Goal: Information Seeking & Learning: Learn about a topic

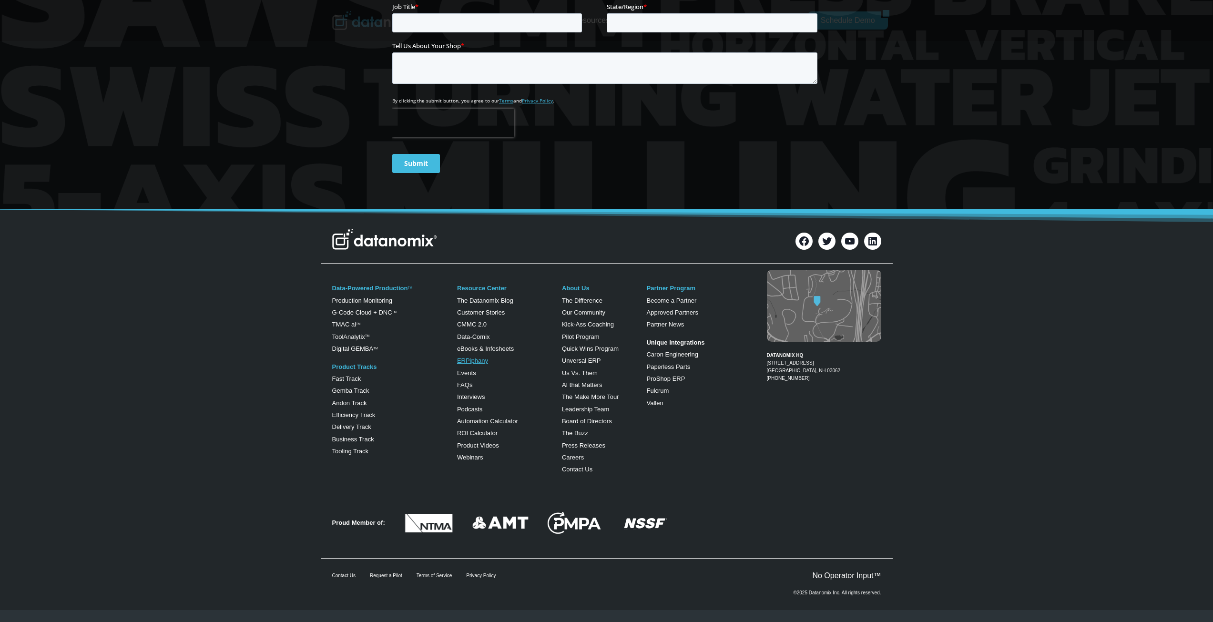
scroll to position [397, 0]
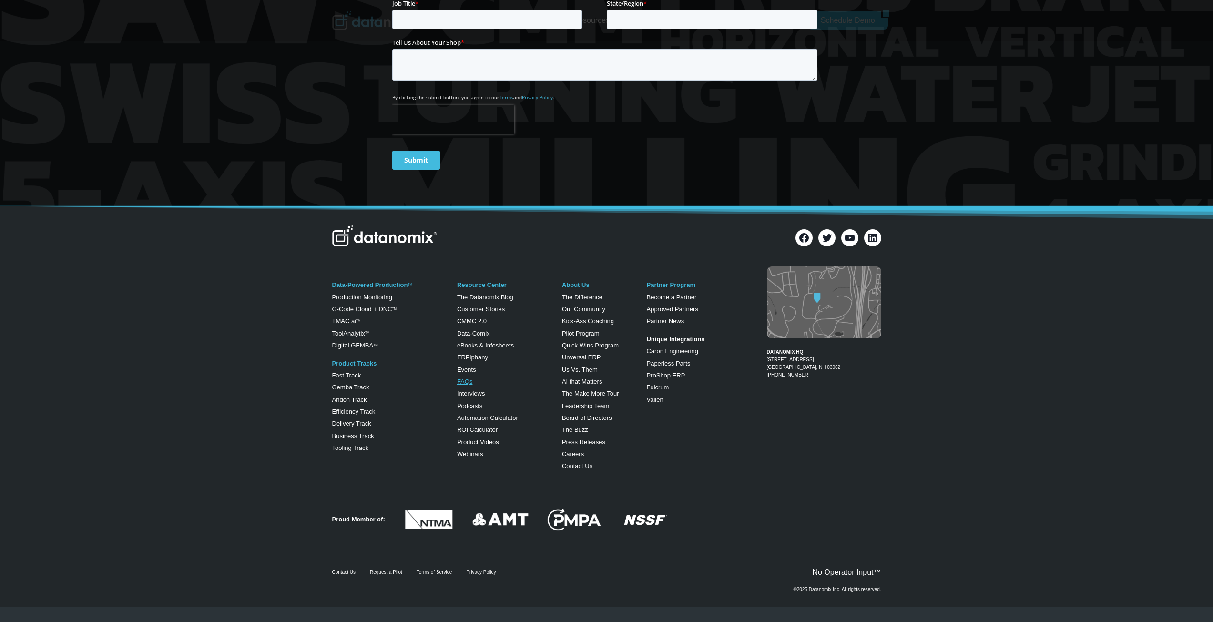
click at [464, 383] on link "FAQs" at bounding box center [465, 381] width 16 height 7
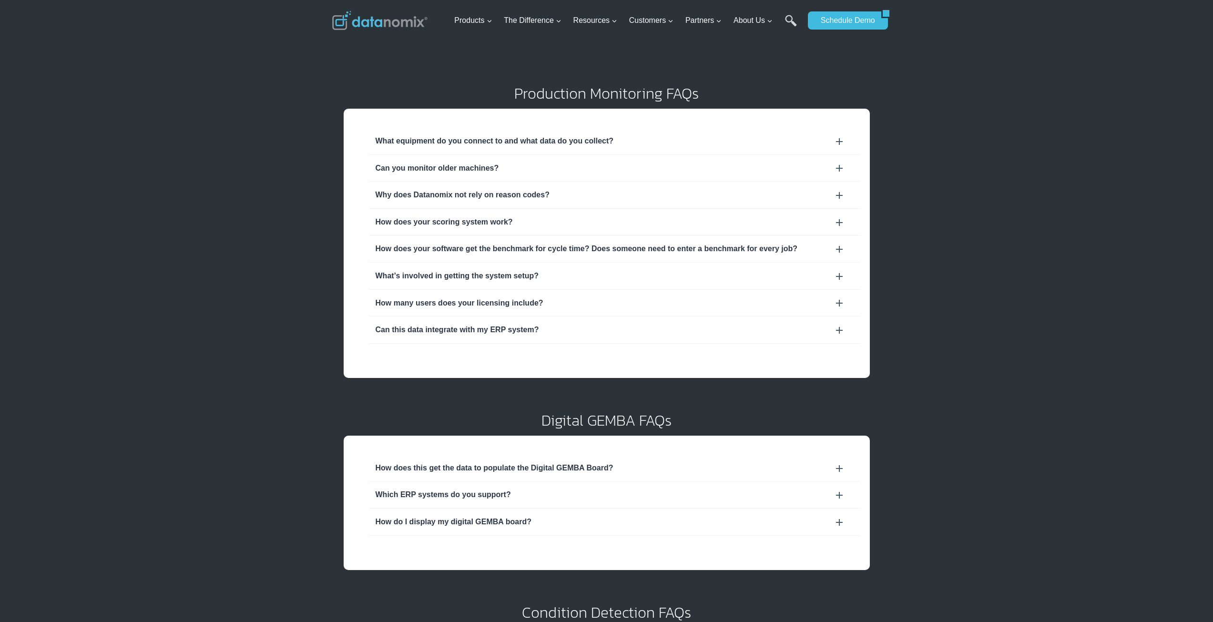
click at [667, 167] on div "Can you monitor older machines?" at bounding box center [615, 168] width 478 height 12
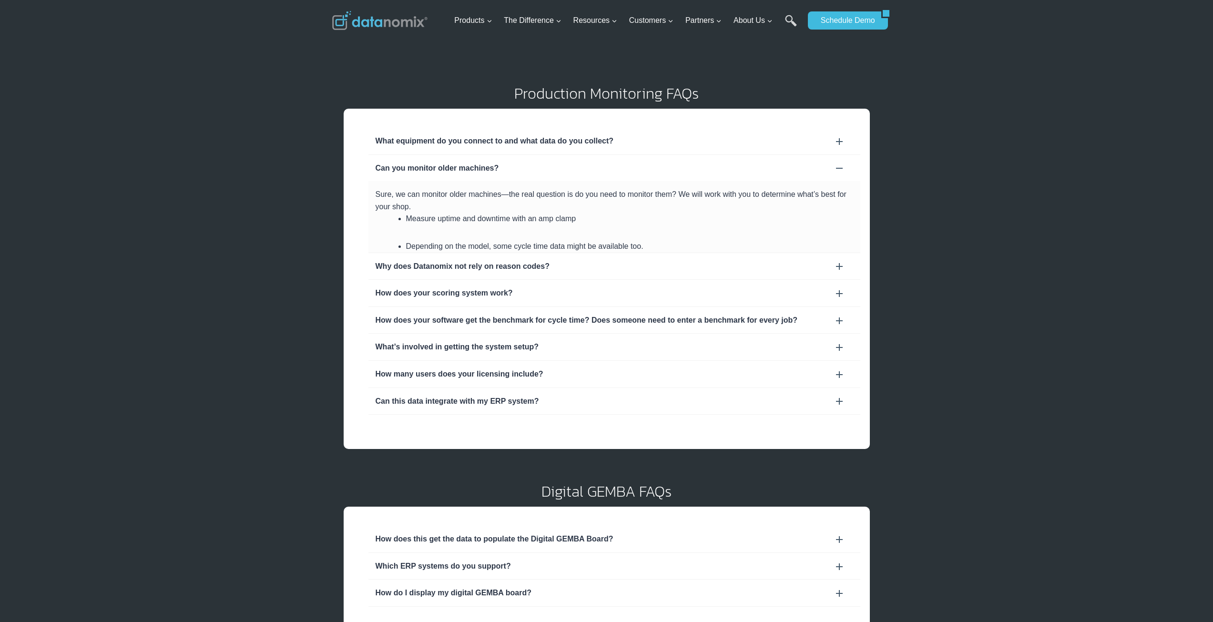
click at [711, 133] on div "What equipment do you connect to and what data do you collect?" at bounding box center [614, 141] width 492 height 27
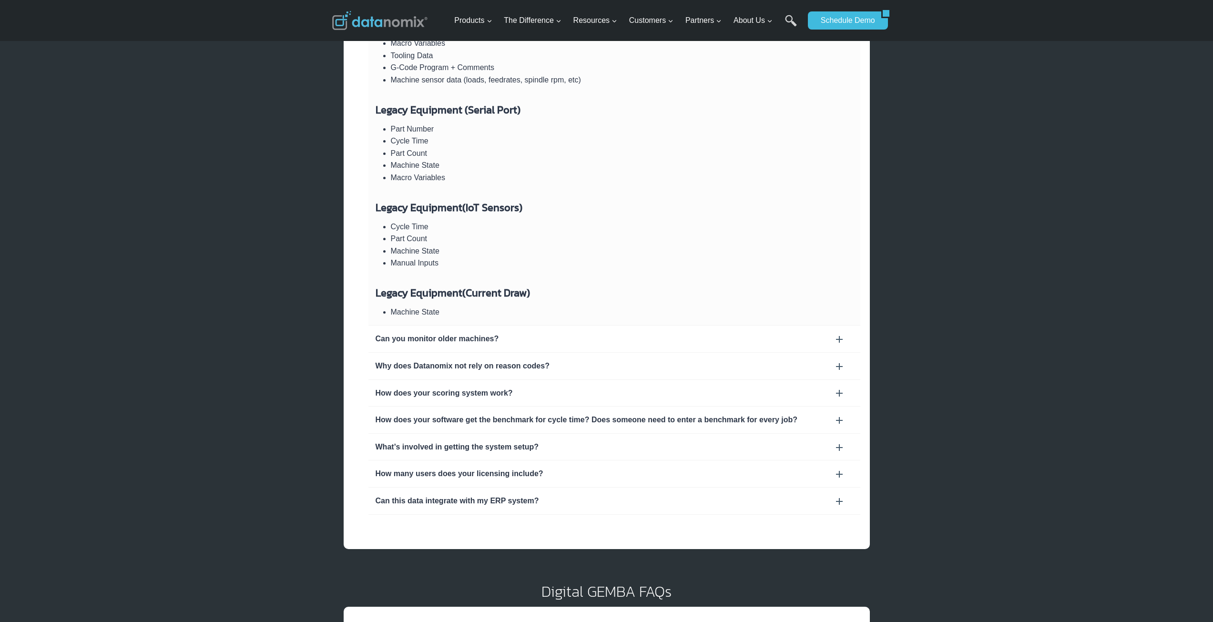
scroll to position [254, 0]
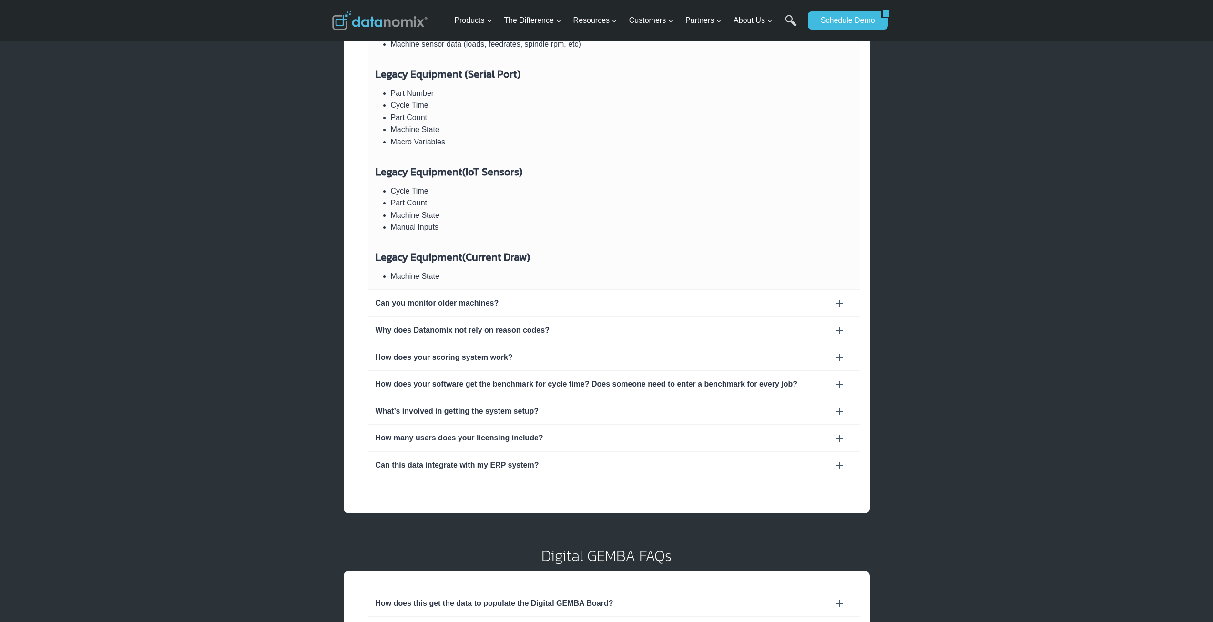
click at [591, 386] on div "How does your software get the benchmark for cycle time? Does someone need to e…" at bounding box center [615, 384] width 478 height 12
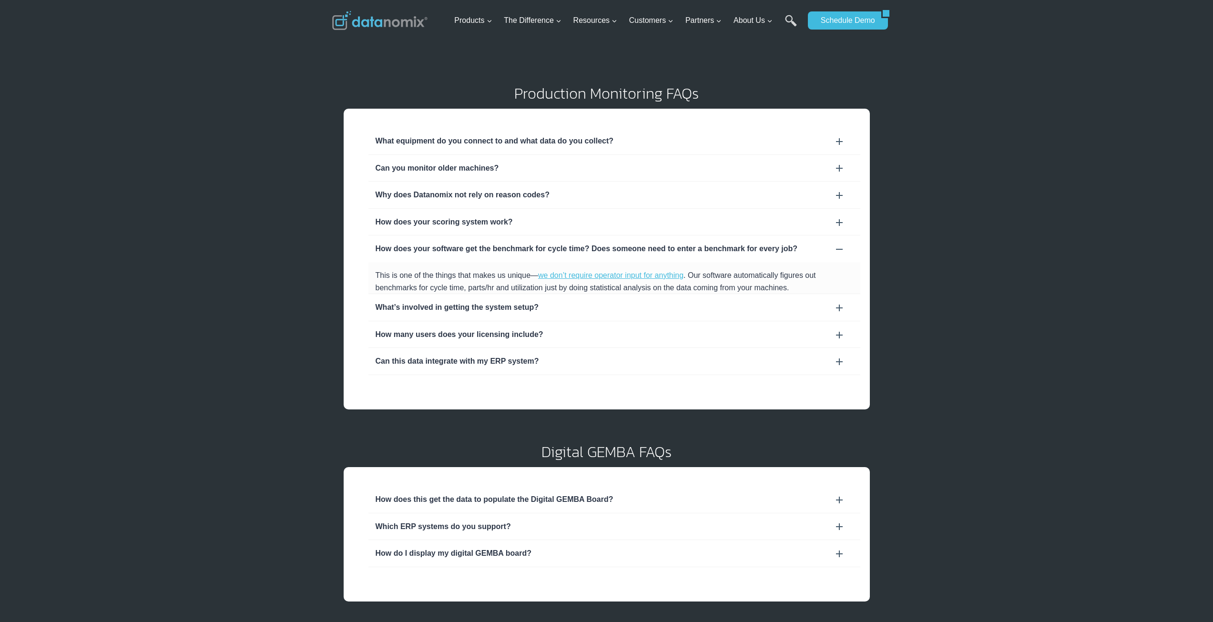
click at [759, 195] on div "Why does Datanomix not rely on reason codes?" at bounding box center [615, 195] width 478 height 12
